Goal: Task Accomplishment & Management: Manage account settings

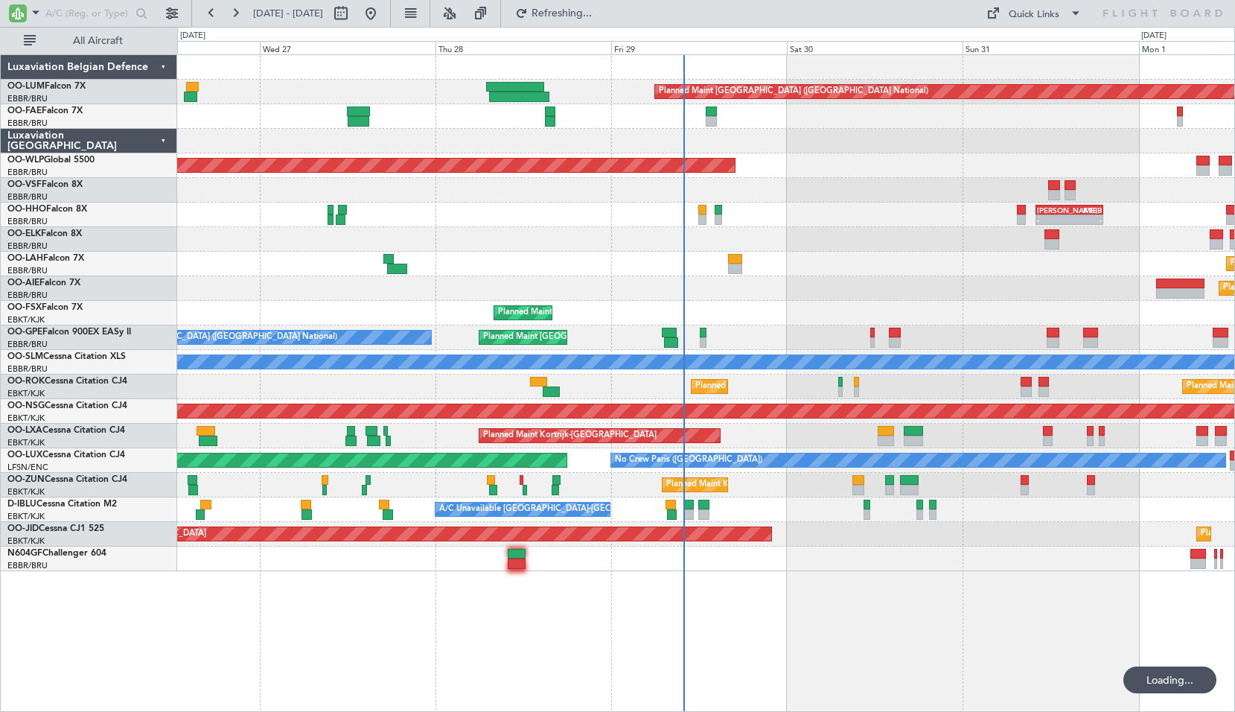
click at [776, 606] on div "Planned Maint [GEOGRAPHIC_DATA] ([GEOGRAPHIC_DATA] National) Planned Maint [GEO…" at bounding box center [706, 383] width 1058 height 658
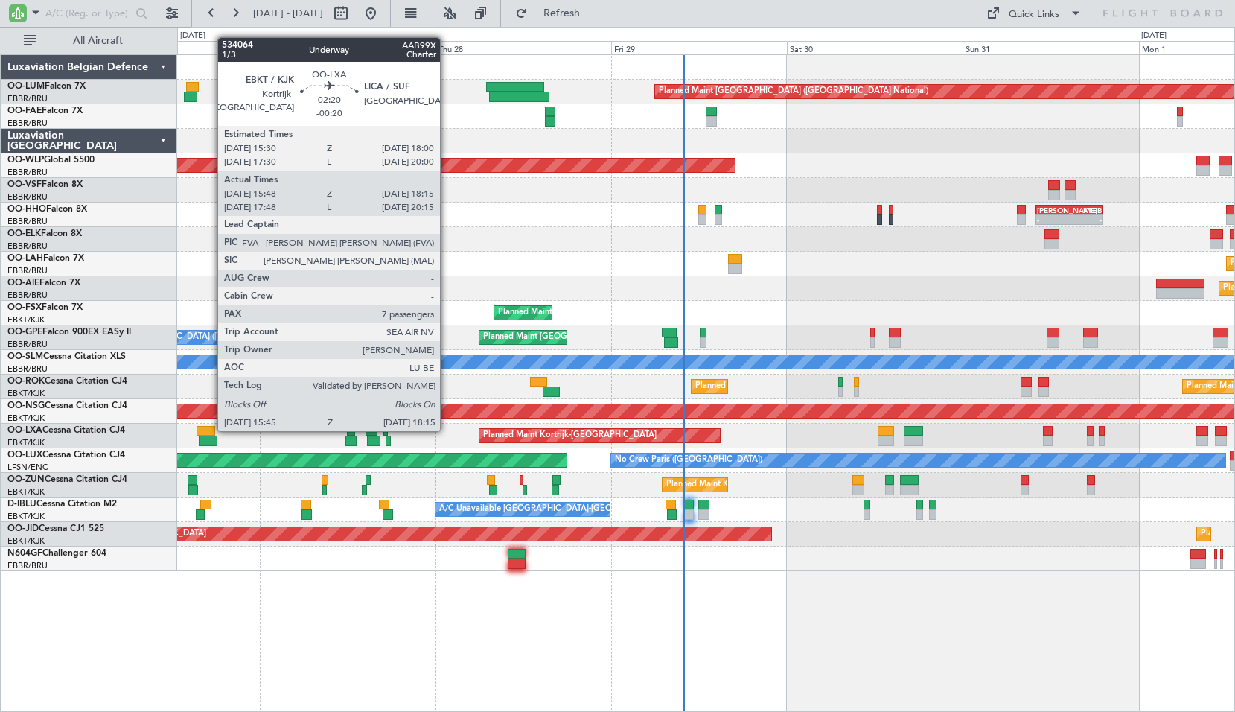
click at [210, 430] on div at bounding box center [206, 431] width 19 height 10
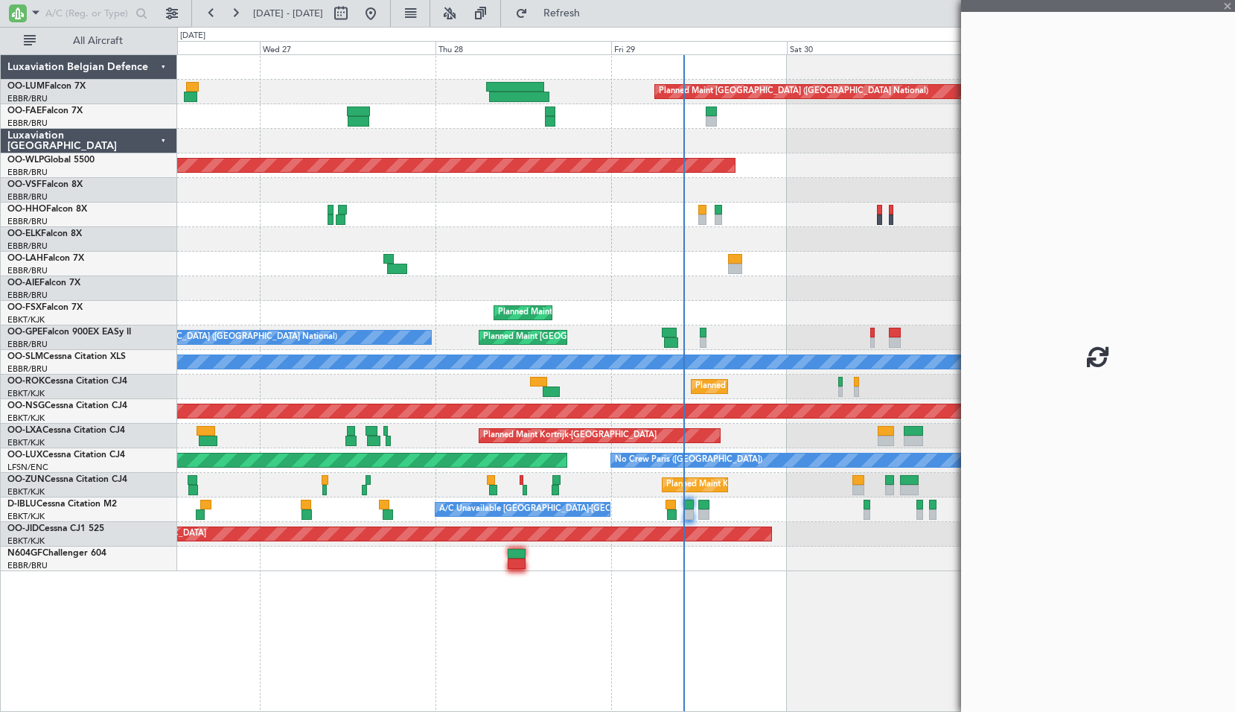
click at [268, 432] on div "Planned Maint Kortrijk-[GEOGRAPHIC_DATA]" at bounding box center [705, 436] width 1057 height 25
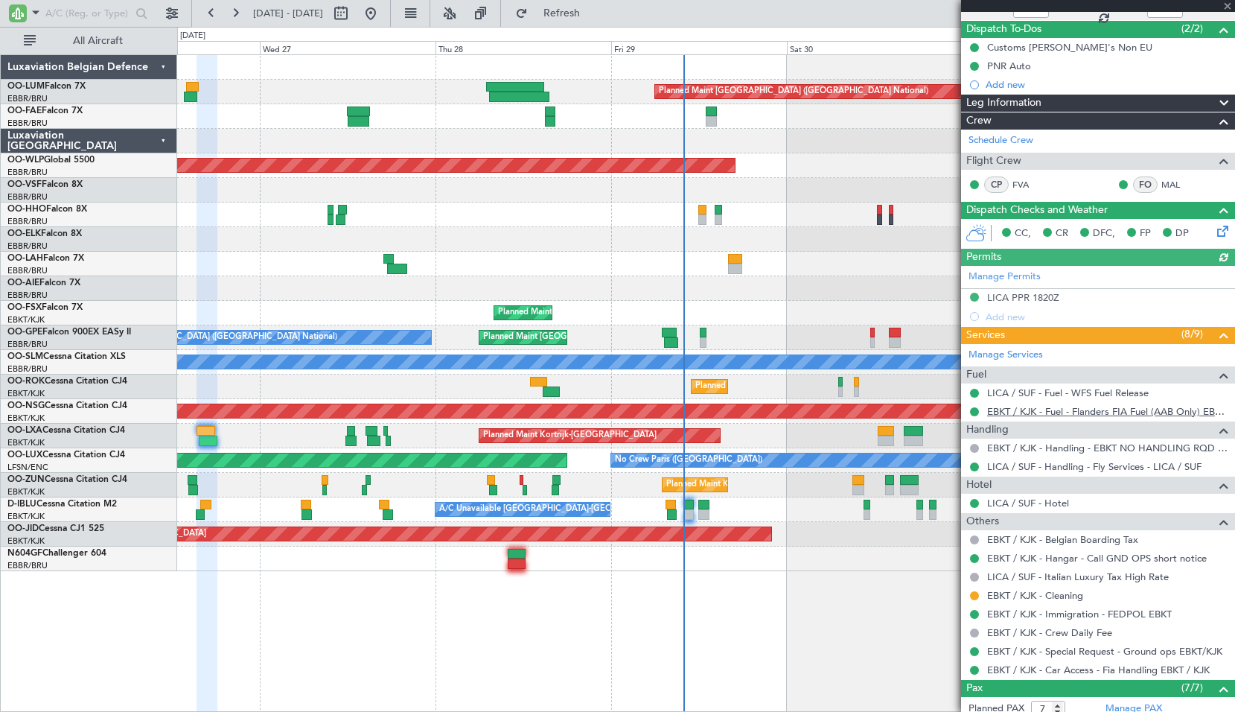
scroll to position [298, 0]
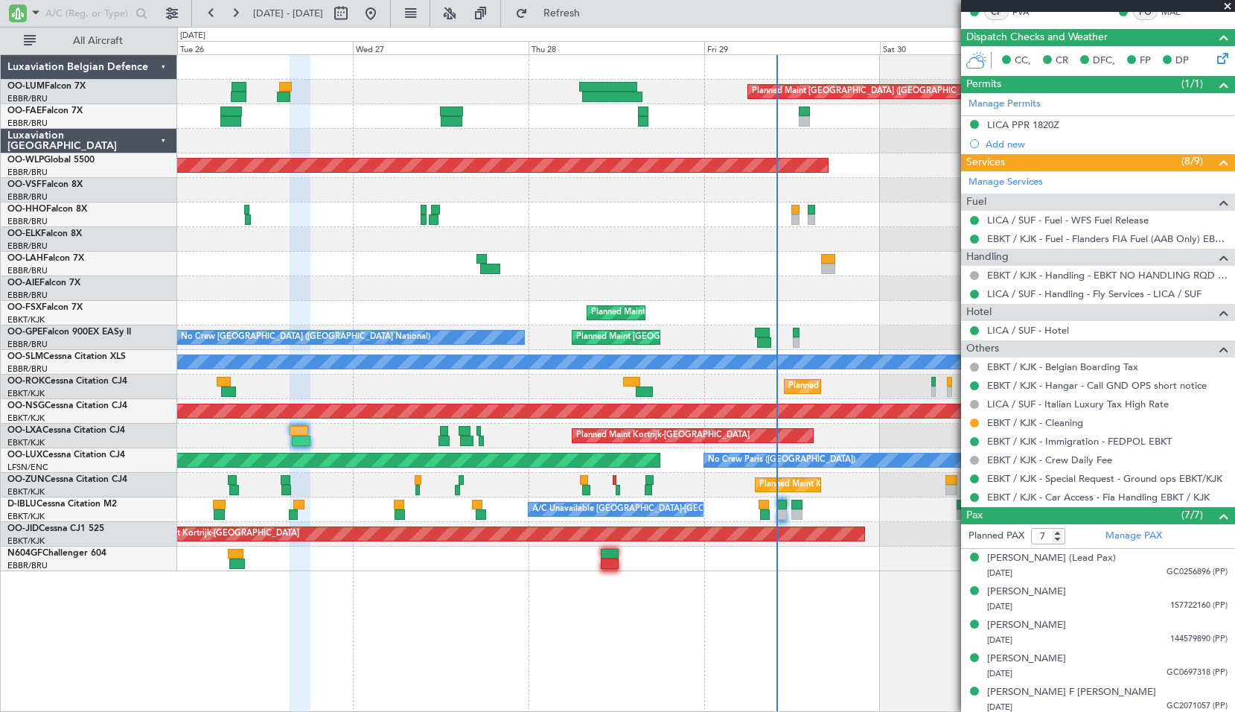
click at [524, 582] on div "Planned Maint [GEOGRAPHIC_DATA] ([GEOGRAPHIC_DATA] National) Planned Maint [GEO…" at bounding box center [706, 383] width 1058 height 658
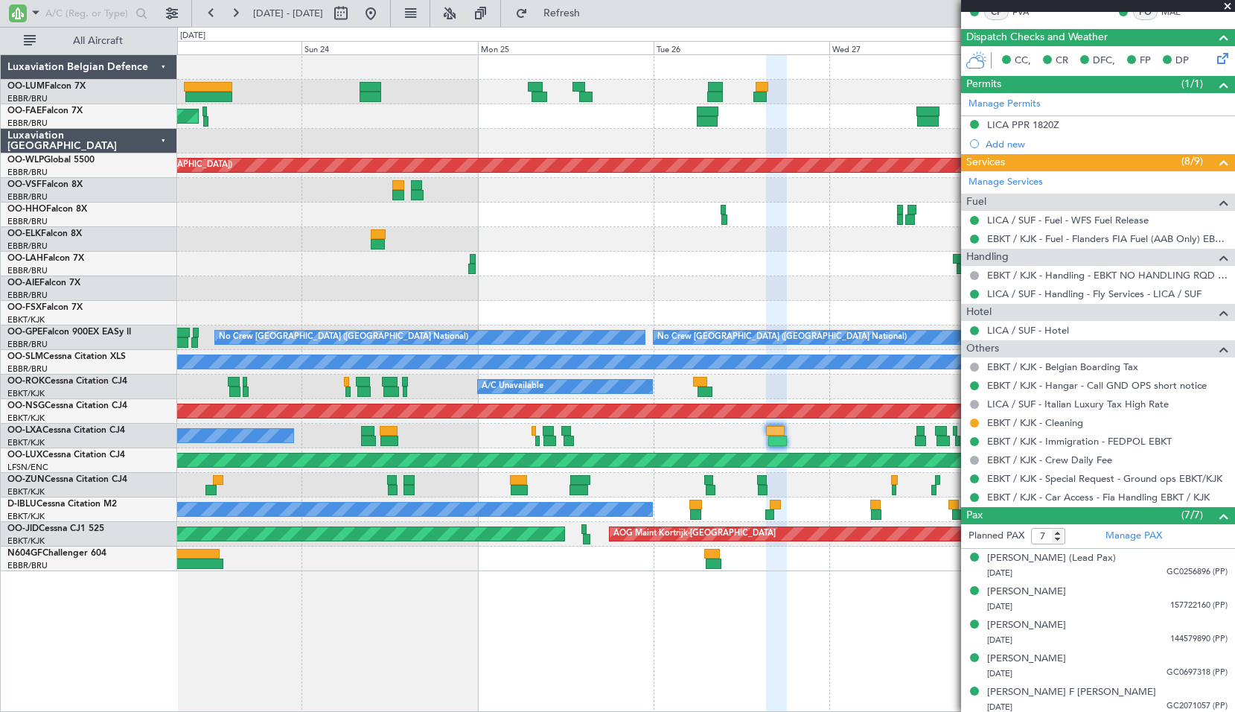
click at [769, 605] on div at bounding box center [776, 384] width 21 height 658
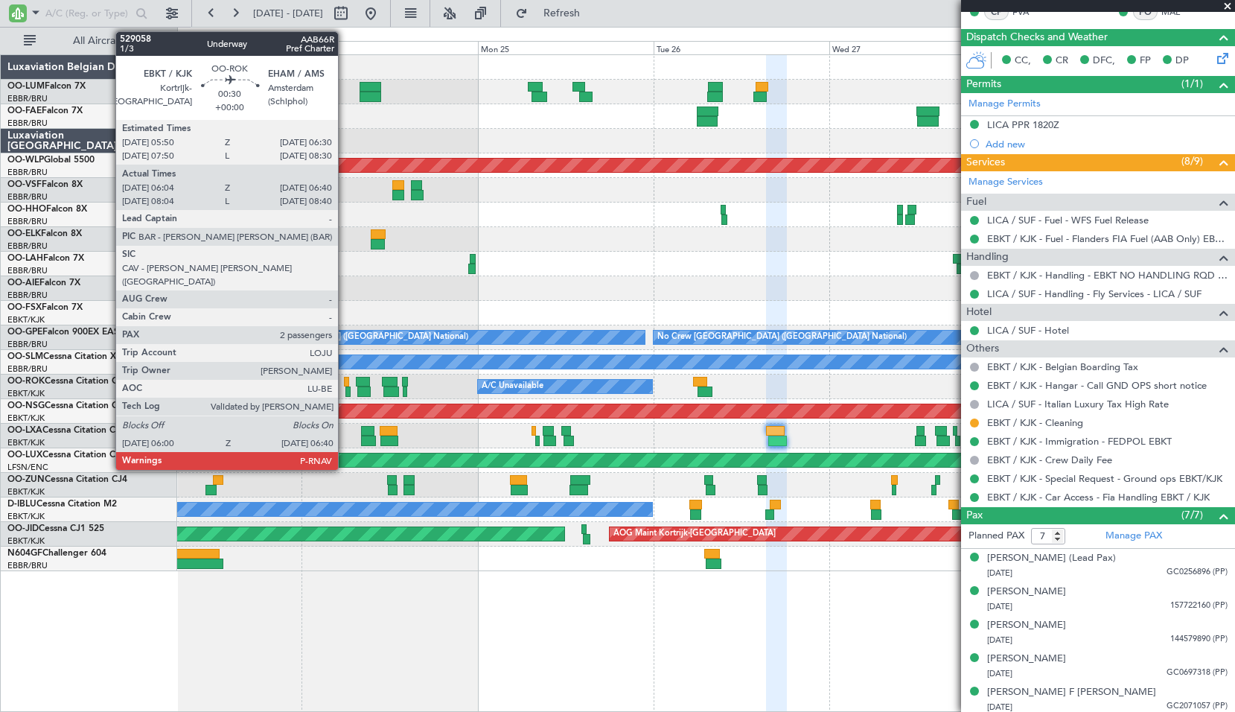
click at [345, 384] on div at bounding box center [346, 382] width 5 height 10
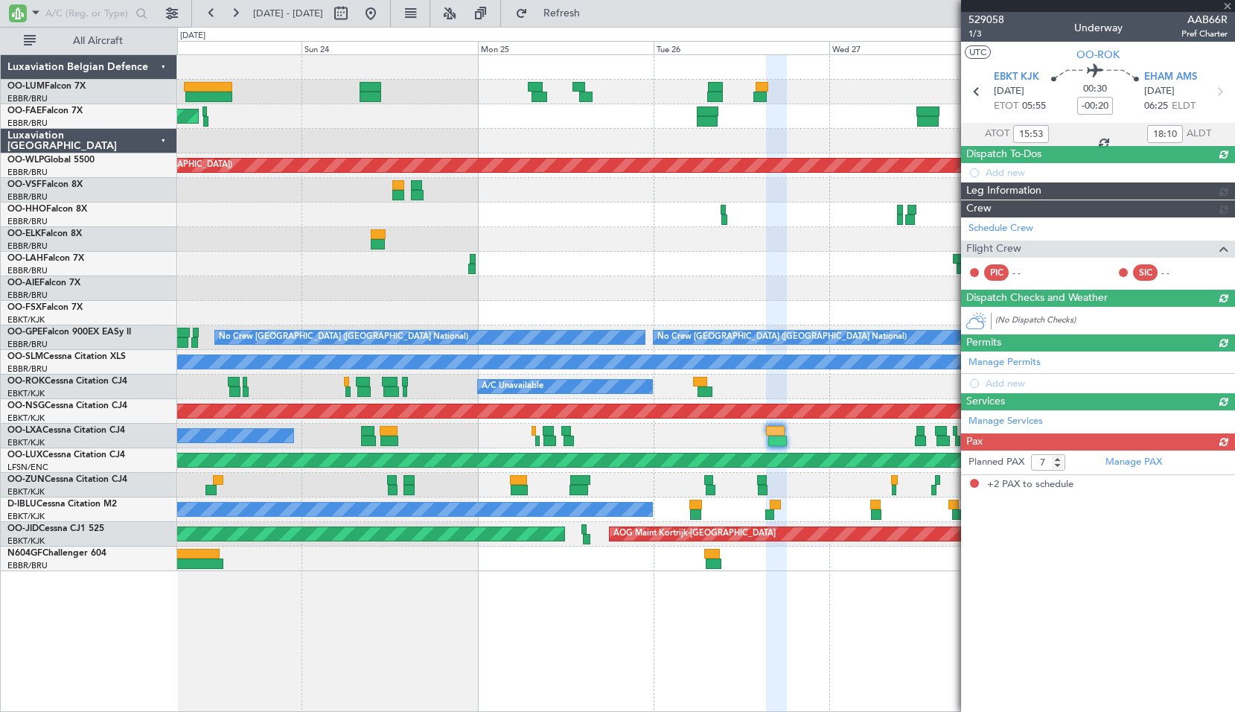
type input "06:09"
type input "06:35"
type input "2"
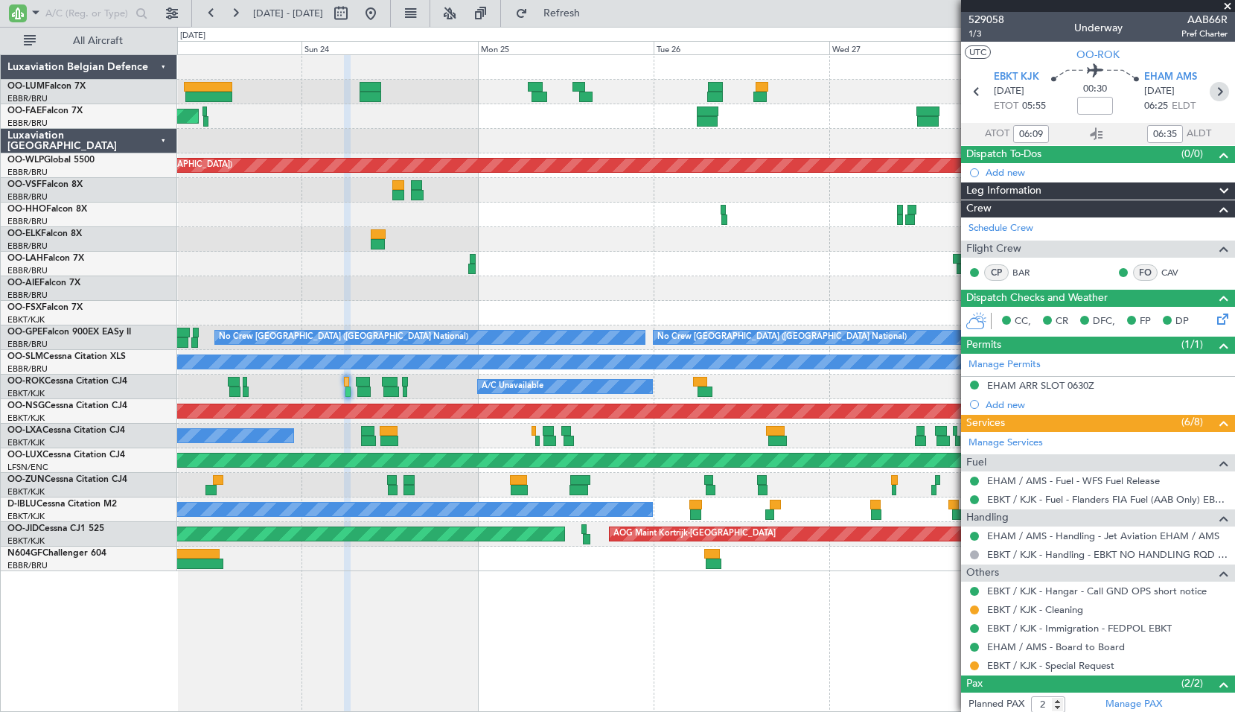
click at [1216, 97] on icon at bounding box center [1219, 91] width 19 height 19
type input "-00:30"
type input "07:47"
type input "09:26"
type input "0"
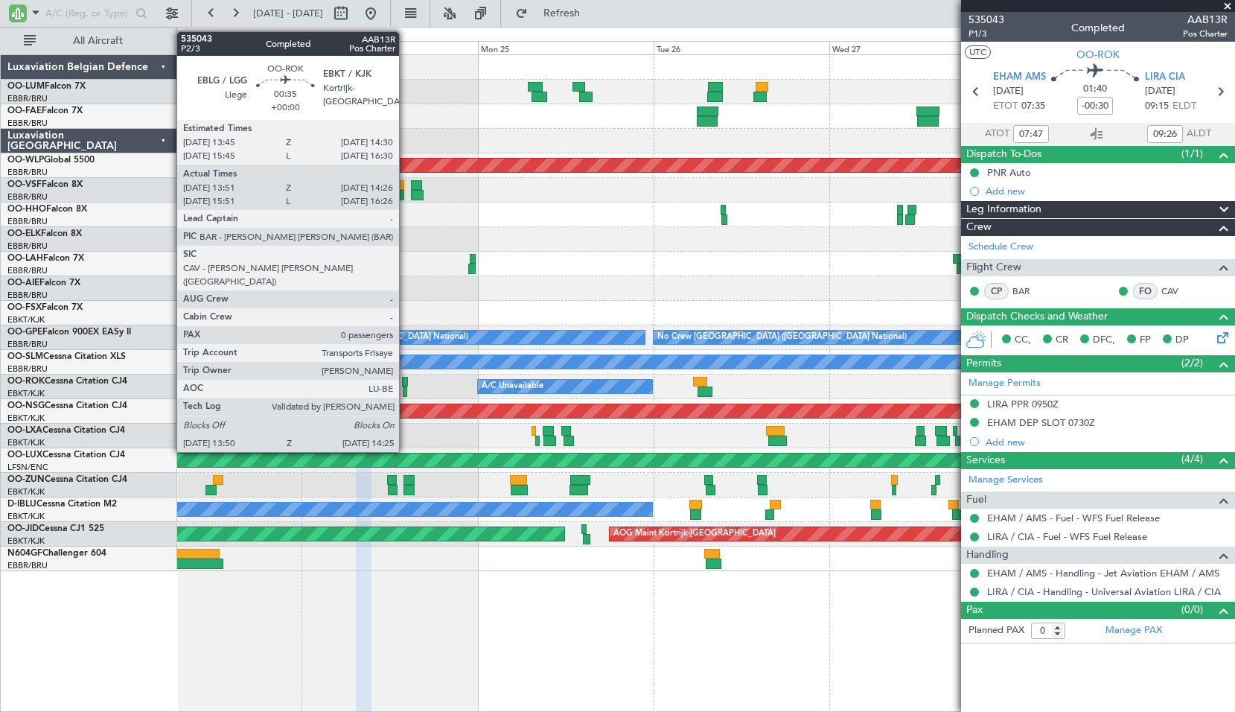
click at [406, 384] on div at bounding box center [405, 382] width 6 height 10
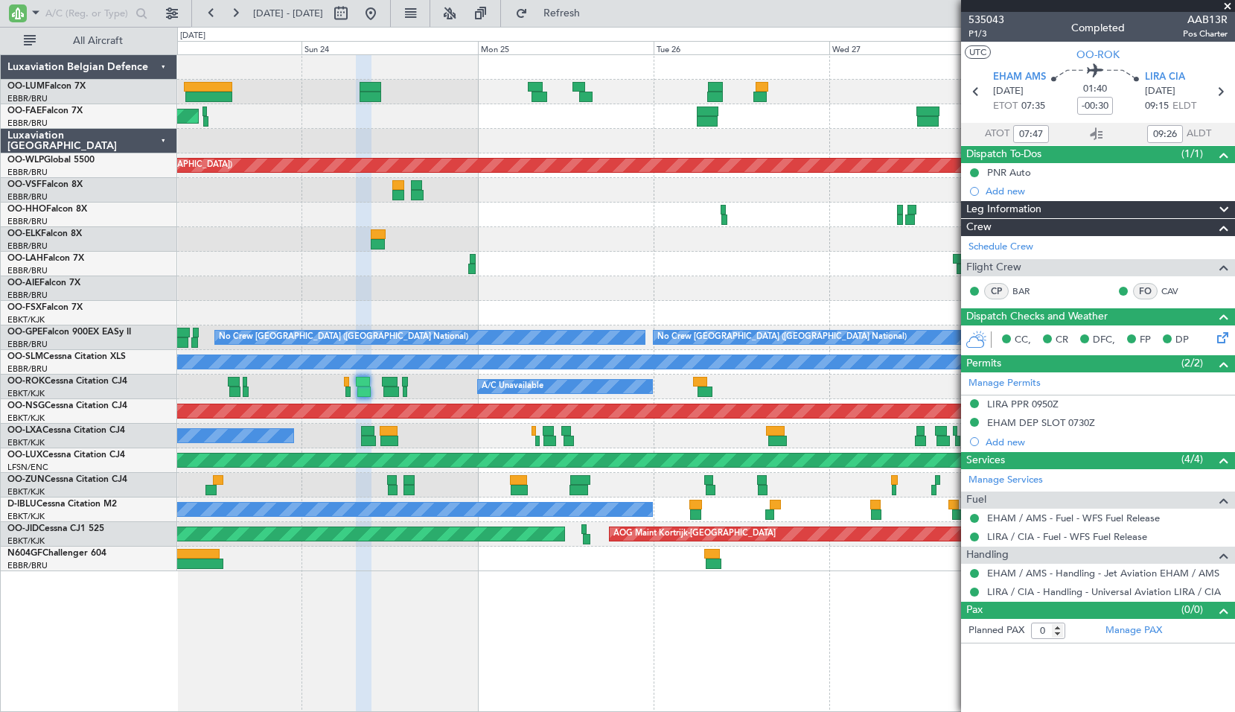
click at [444, 384] on div "A/C Unavailable Planned Maint [GEOGRAPHIC_DATA]-[GEOGRAPHIC_DATA]" at bounding box center [705, 387] width 1057 height 25
type input "13:56"
type input "14:21"
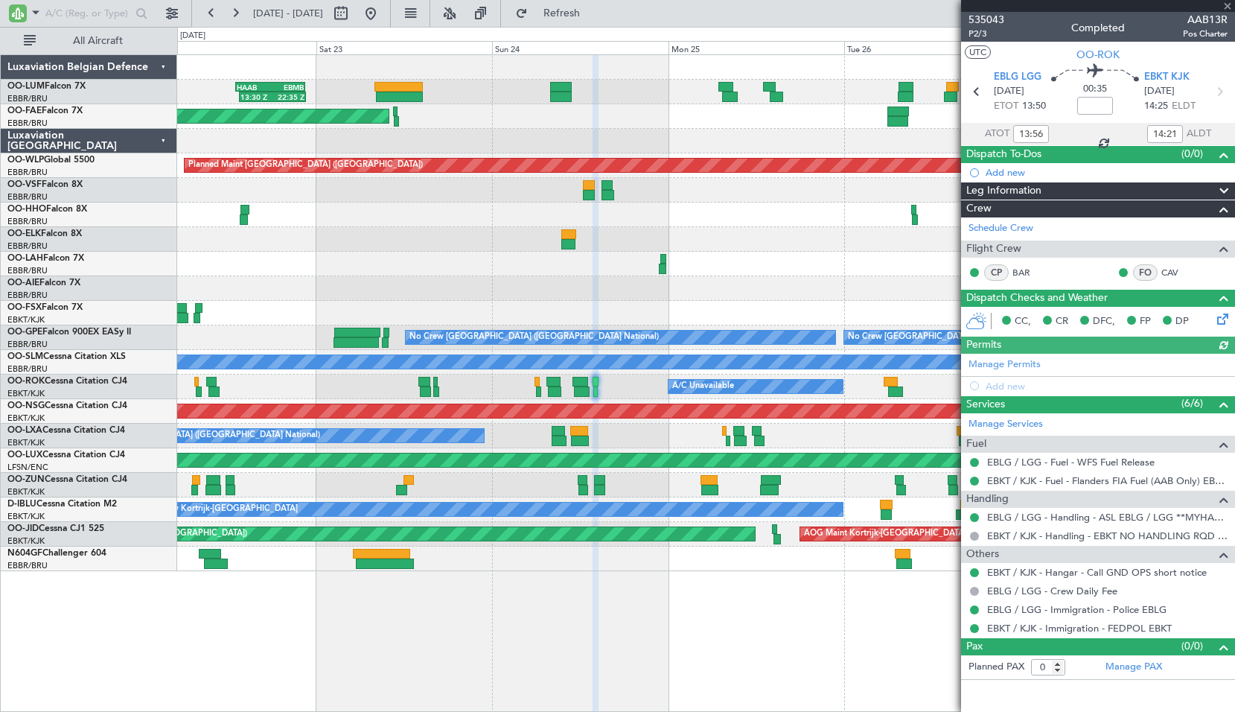
click at [882, 605] on div "13:30 Z 22:35 Z HAAB 13:00 Z EBMB 22:30 Z Planned Maint [GEOGRAPHIC_DATA] ([GEO…" at bounding box center [706, 383] width 1058 height 658
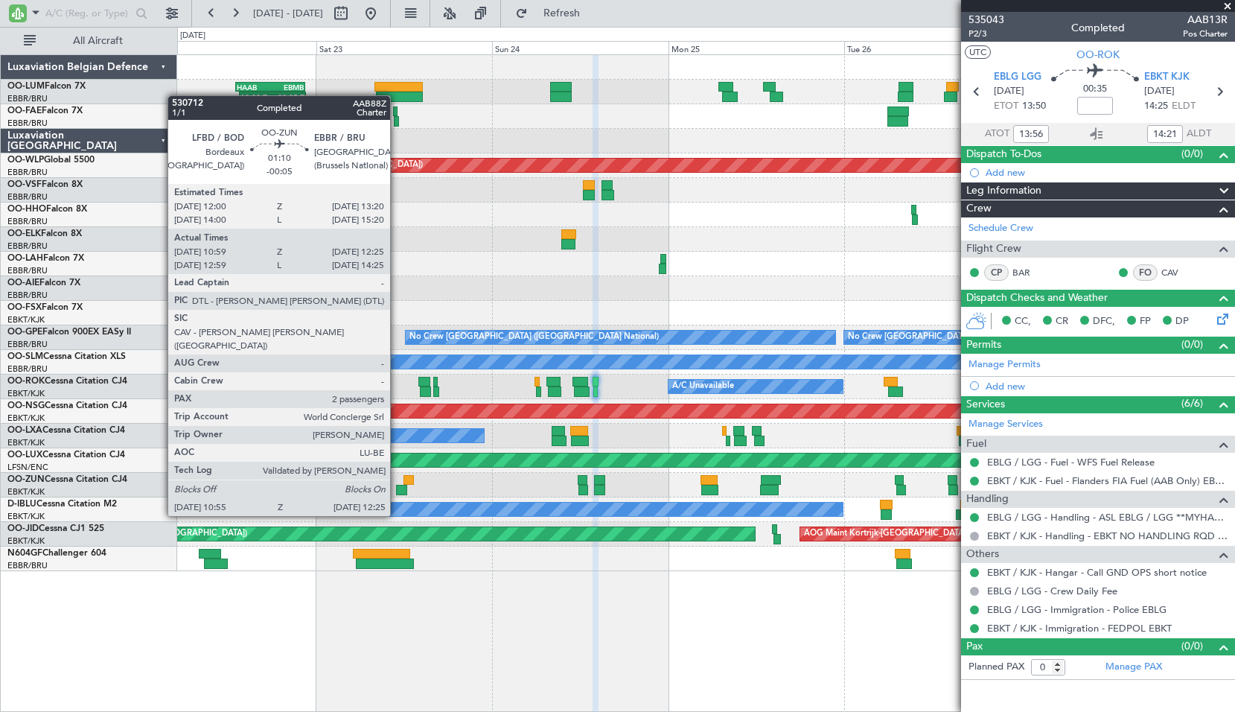
click at [397, 489] on div at bounding box center [401, 490] width 11 height 10
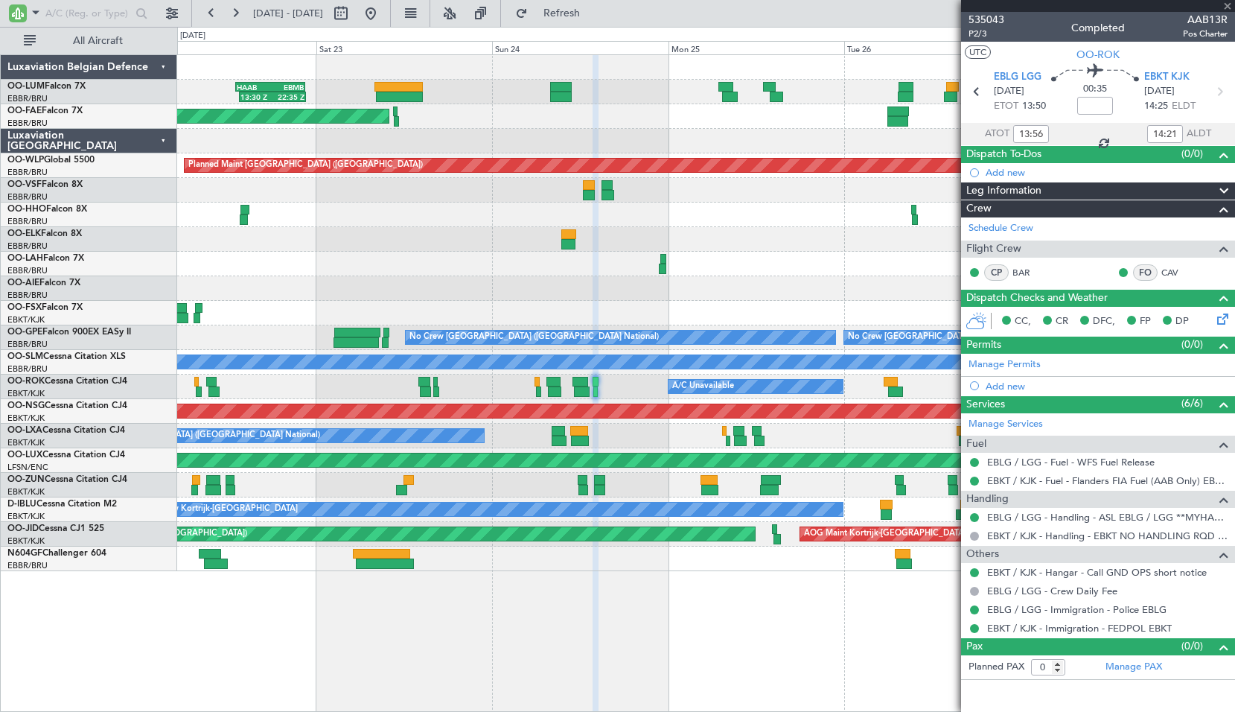
click at [541, 556] on div at bounding box center [705, 559] width 1057 height 25
type input "-00:05"
type input "11:04"
type input "12:20"
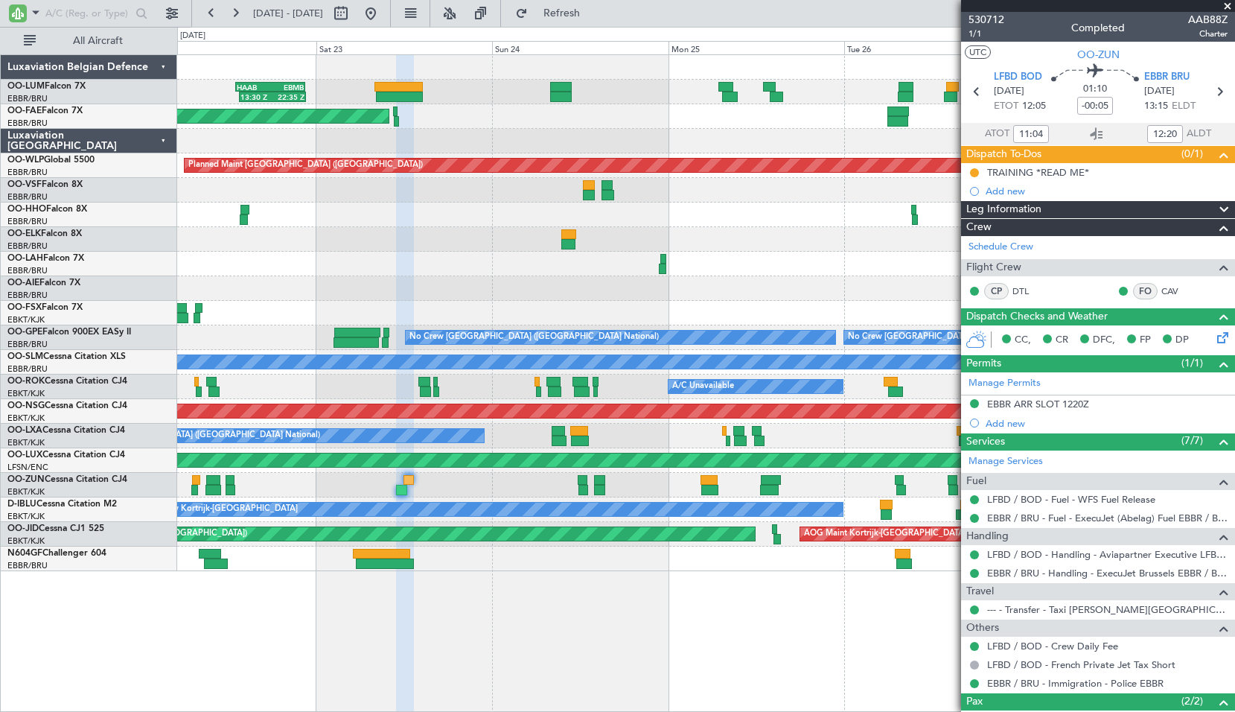
click at [1233, 6] on span at bounding box center [1228, 6] width 15 height 13
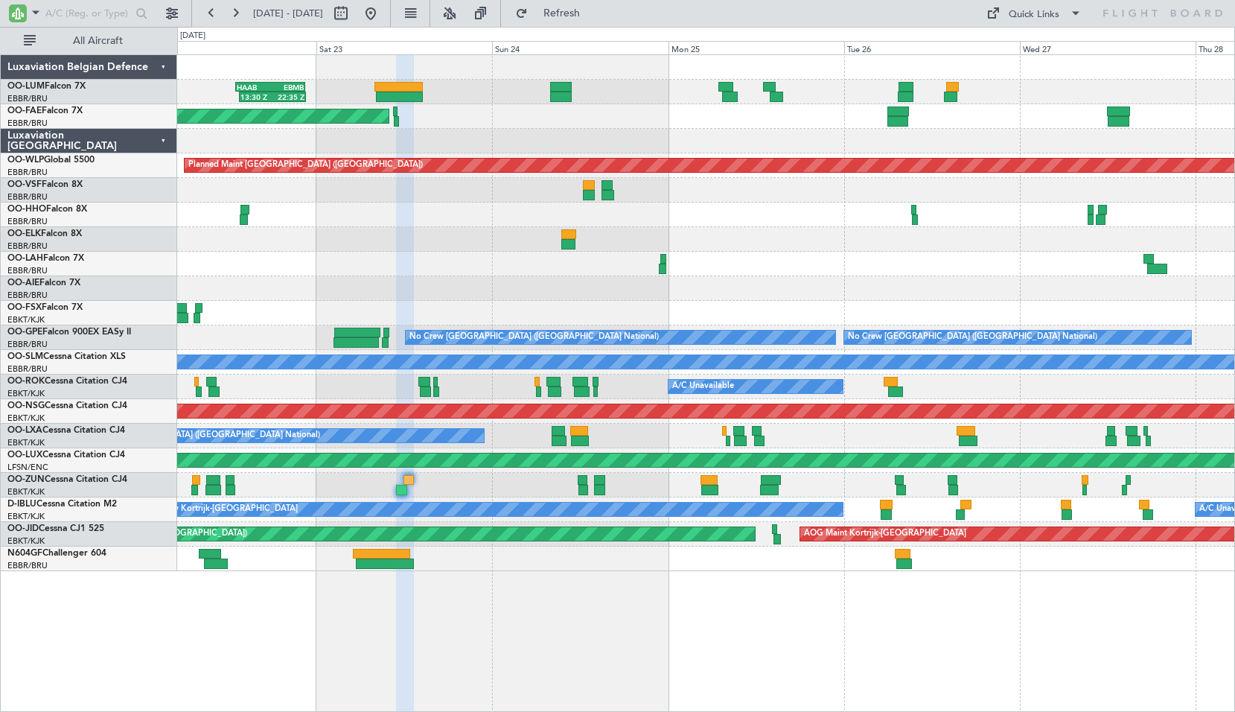
type input "0"
